Goal: Navigation & Orientation: Find specific page/section

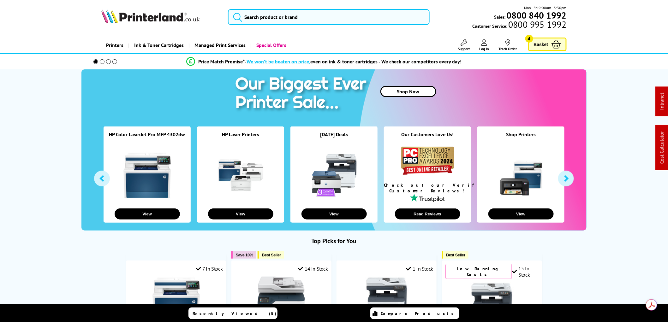
click at [161, 23] on picture at bounding box center [150, 21] width 98 height 6
